Goal: Check status

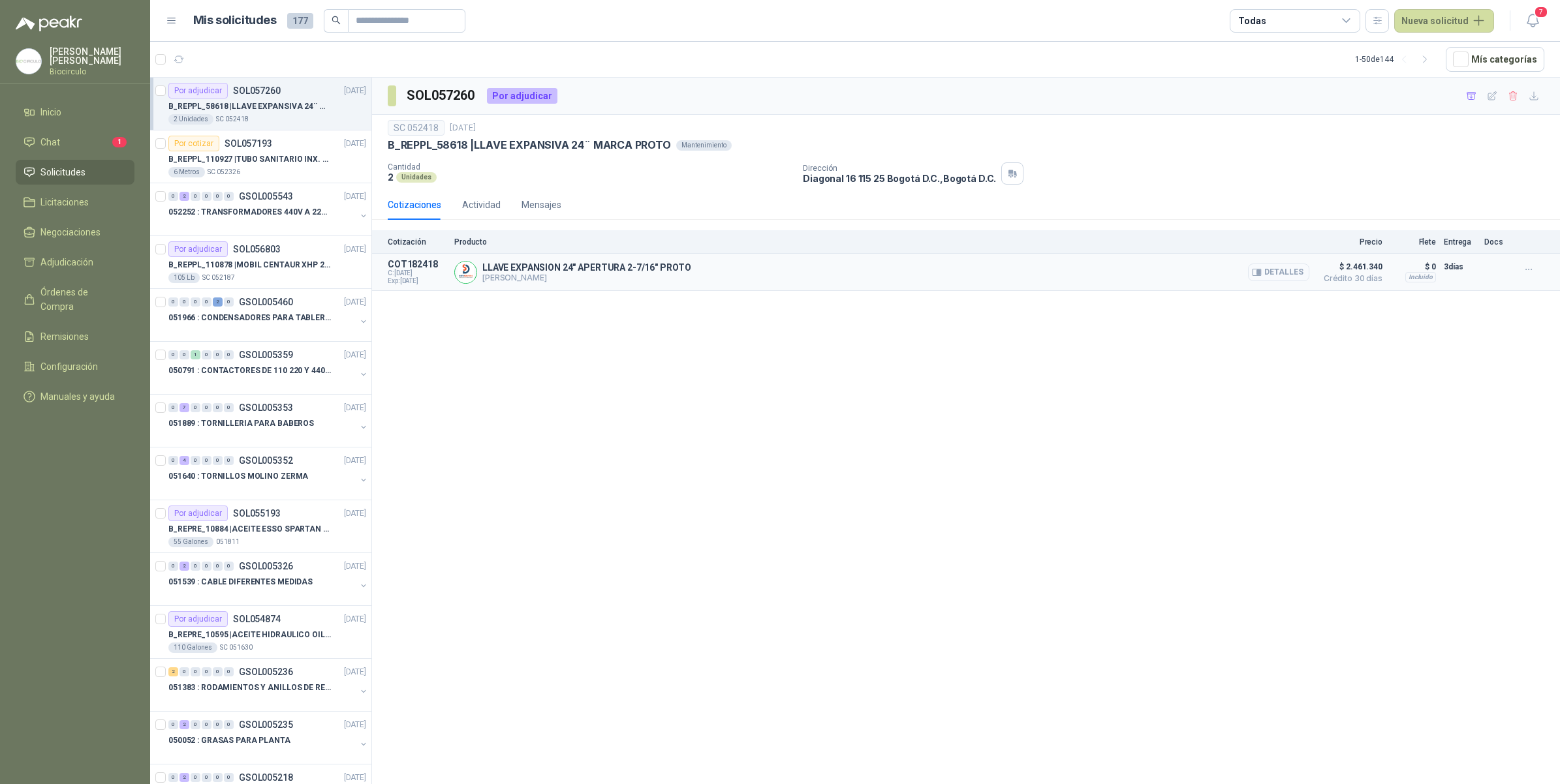
click at [1268, 272] on button "Detalles" at bounding box center [1278, 272] width 61 height 18
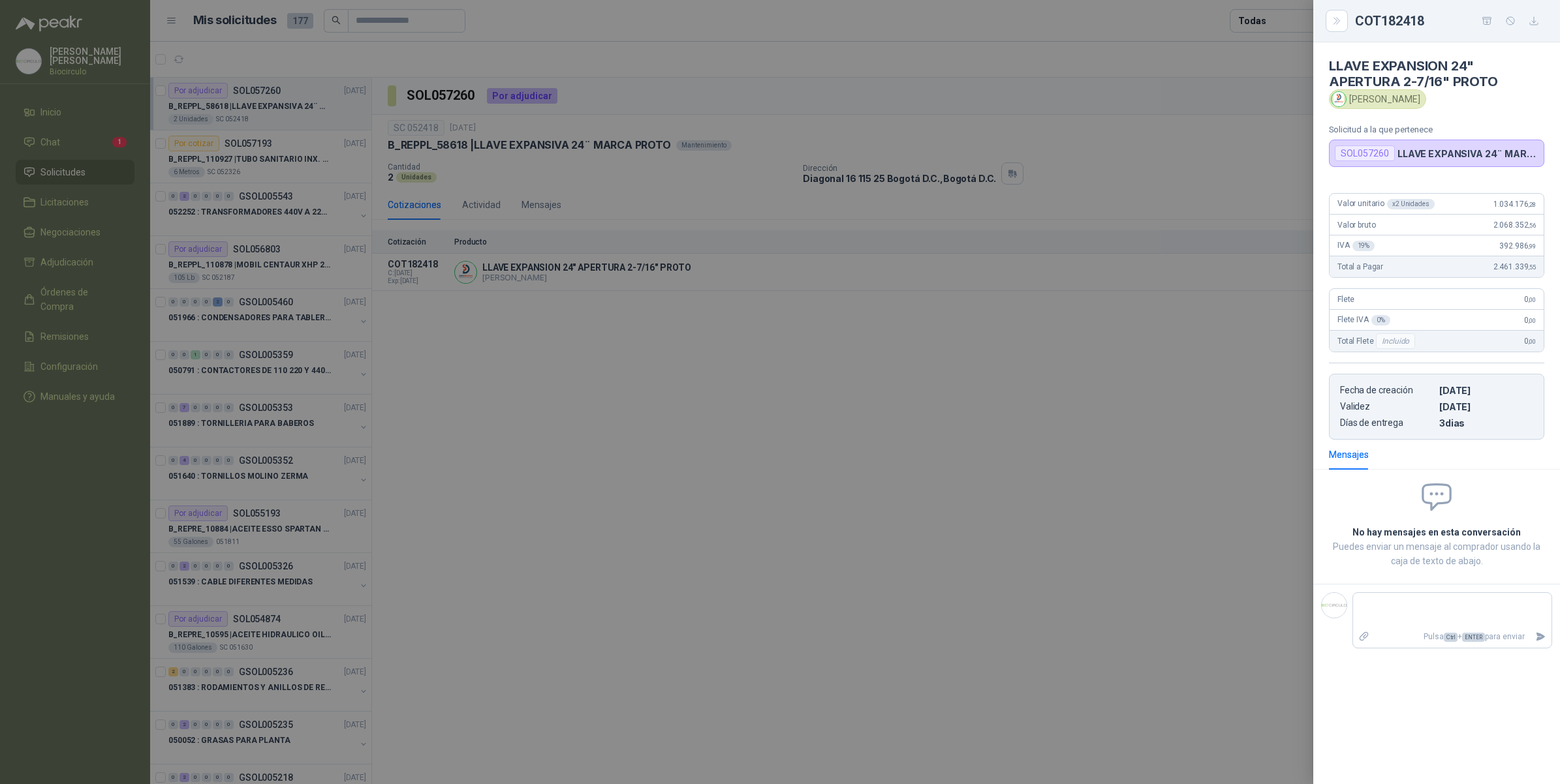
click at [1372, 154] on div "SOL057260" at bounding box center [1365, 153] width 60 height 16
drag, startPoint x: 1372, startPoint y: 154, endPoint x: 1370, endPoint y: 171, distance: 17.1
click at [1370, 171] on div "LLAVE EXPANSION 24" APERTURA 2-7/16" PROTO Ramiro Adolfo Buitrago Solicitud a l…" at bounding box center [1436, 413] width 247 height 742
click at [1535, 26] on icon "button" at bounding box center [1534, 21] width 11 height 11
drag, startPoint x: 621, startPoint y: 350, endPoint x: 575, endPoint y: 325, distance: 52.4
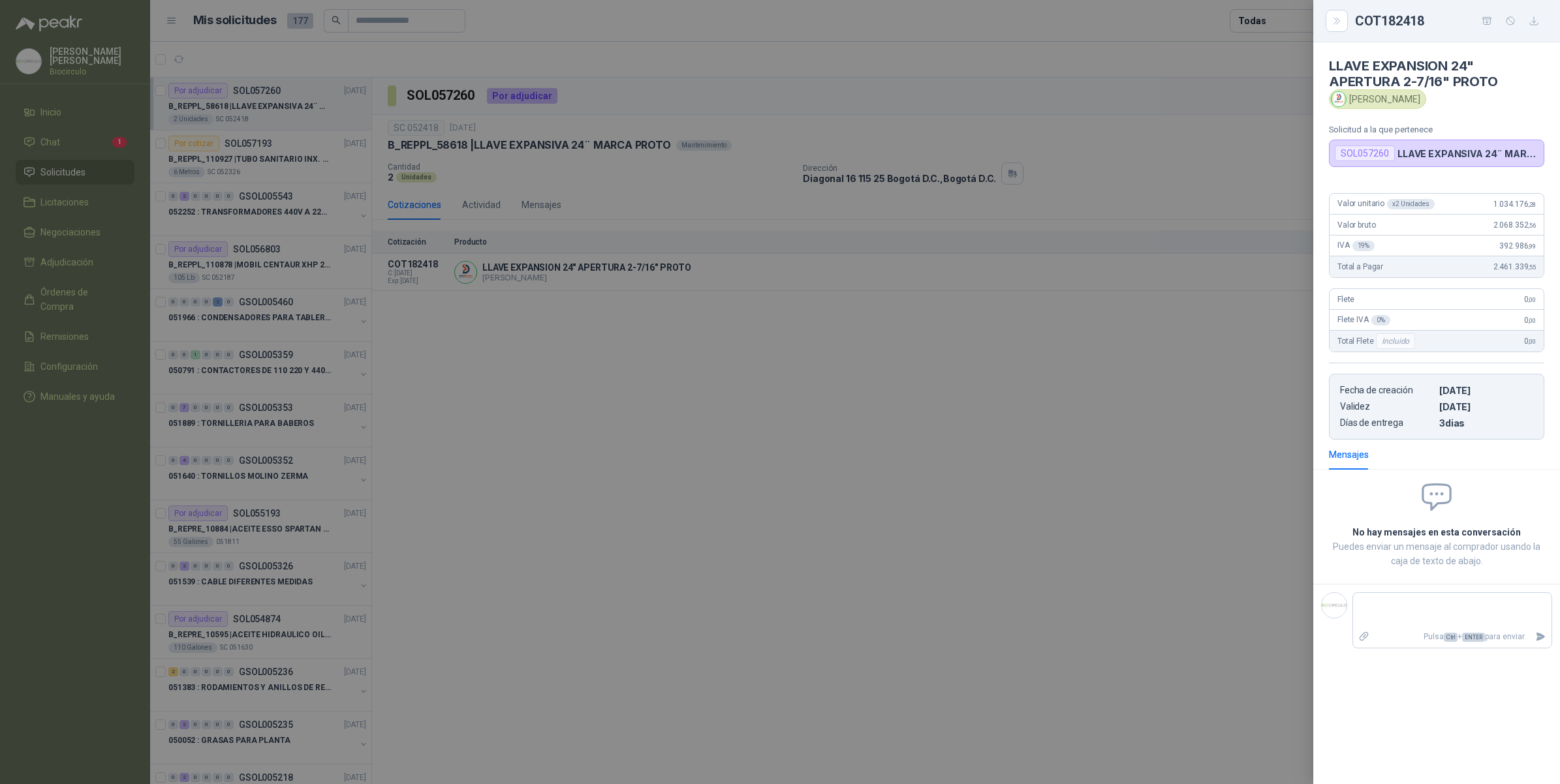
click at [620, 352] on div at bounding box center [780, 392] width 1560 height 784
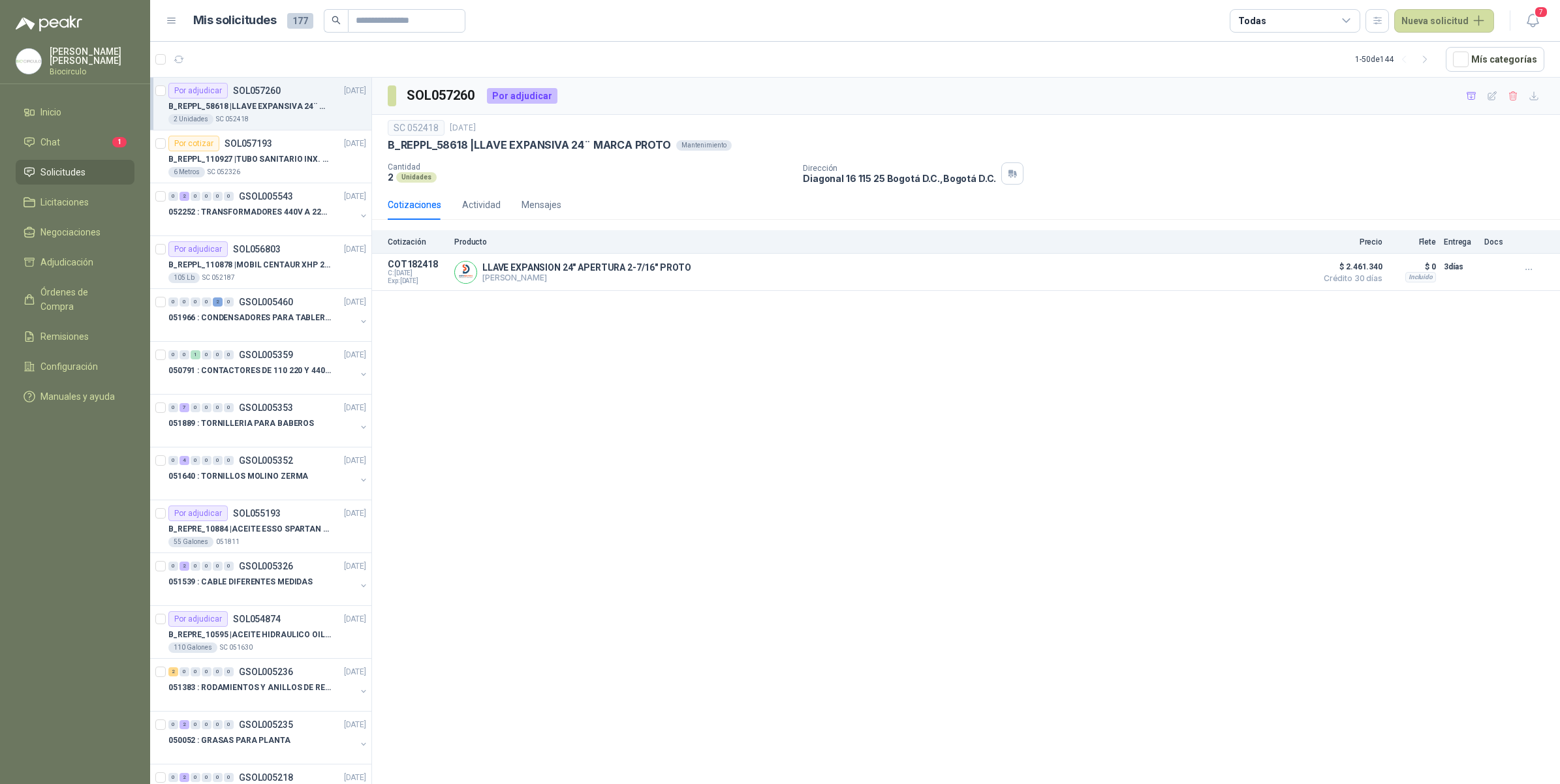
click at [431, 131] on div "SC 052418" at bounding box center [416, 128] width 57 height 16
copy div "052418"
